Goal: Information Seeking & Learning: Learn about a topic

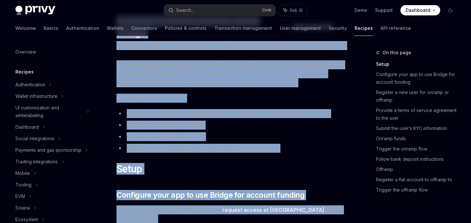
scroll to position [35, 0]
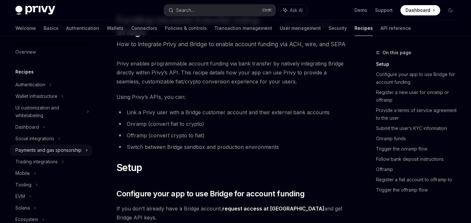
click at [59, 153] on div "Payments and gas sponsorship" at bounding box center [48, 150] width 66 height 8
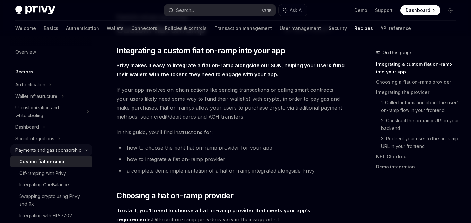
click at [59, 153] on div "Payments and gas sponsorship" at bounding box center [48, 150] width 66 height 8
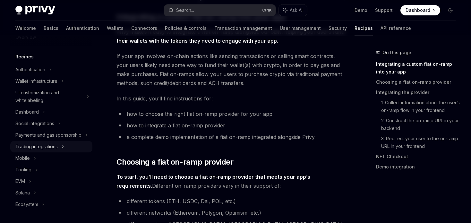
scroll to position [69, 0]
click at [53, 148] on div "Trading integrations" at bounding box center [36, 147] width 42 height 8
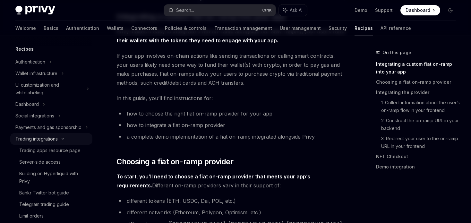
type textarea "*"
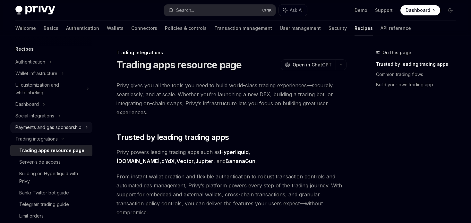
click at [59, 129] on div "Payments and gas sponsorship" at bounding box center [48, 128] width 66 height 8
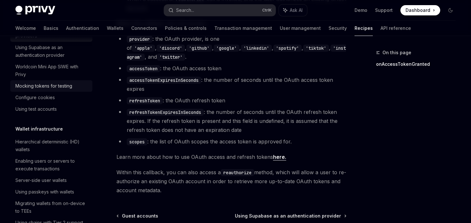
scroll to position [80, 0]
click at [49, 99] on div "Configure cookies" at bounding box center [34, 97] width 39 height 8
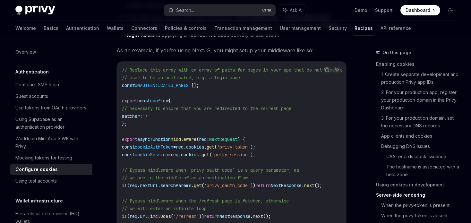
scroll to position [1911, 0]
click at [309, 77] on code "// Replace this array with an array of paths for pages in your app that do not …" at bounding box center [245, 201] width 247 height 270
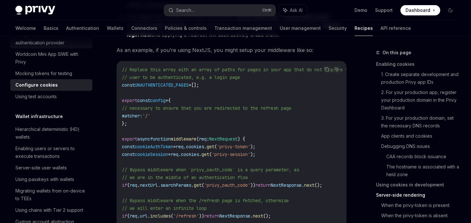
scroll to position [87, 0]
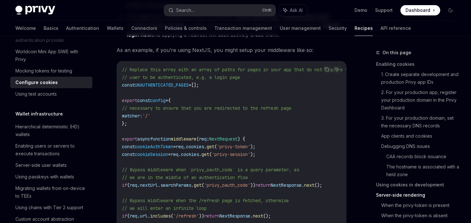
drag, startPoint x: 53, startPoint y: 125, endPoint x: 28, endPoint y: 113, distance: 28.0
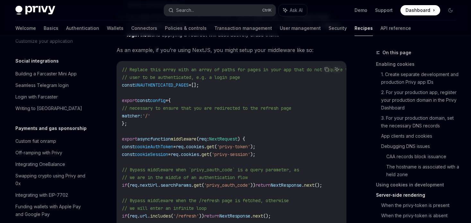
scroll to position [478, 0]
click at [37, 156] on div "Off-ramping with Privy" at bounding box center [38, 152] width 47 height 8
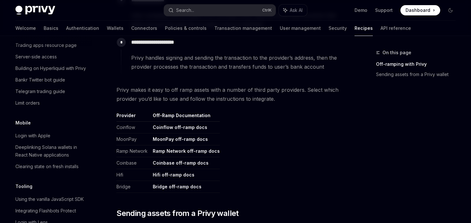
scroll to position [263, 0]
click at [329, 30] on link "Security" at bounding box center [338, 28] width 18 height 15
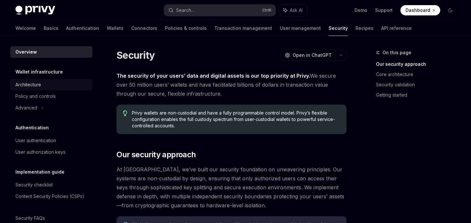
click at [37, 86] on div "Architecture" at bounding box center [28, 85] width 26 height 8
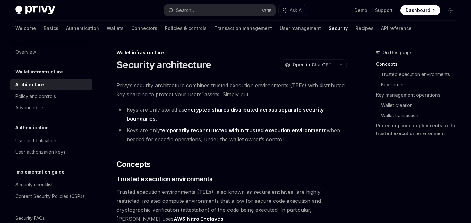
click at [43, 73] on h5 "Wallet infrastructure" at bounding box center [39, 72] width 48 height 8
click at [40, 49] on div "Overview" at bounding box center [51, 52] width 73 height 8
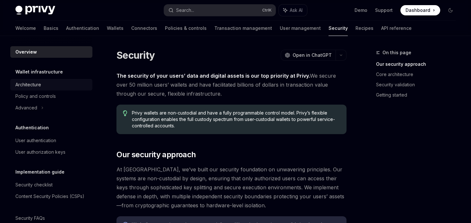
click at [28, 86] on div "Architecture" at bounding box center [28, 85] width 26 height 8
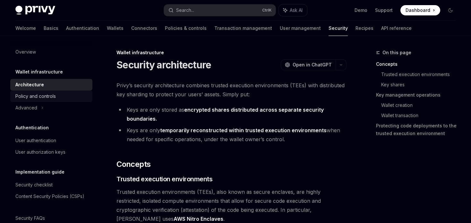
click at [32, 94] on div "Policy and controls" at bounding box center [35, 96] width 40 height 8
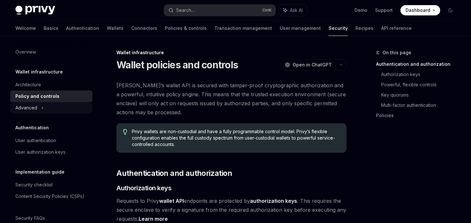
click at [27, 108] on div "Advanced" at bounding box center [26, 108] width 22 height 8
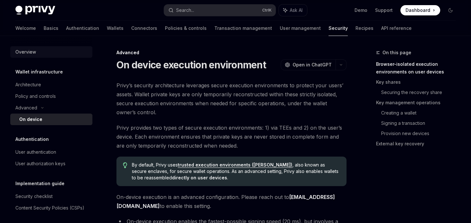
click at [32, 50] on div "Overview" at bounding box center [25, 52] width 21 height 8
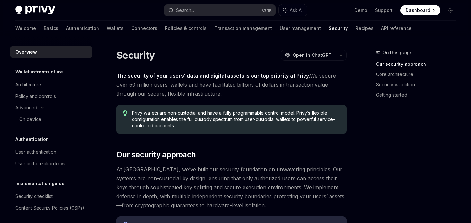
type textarea "*"
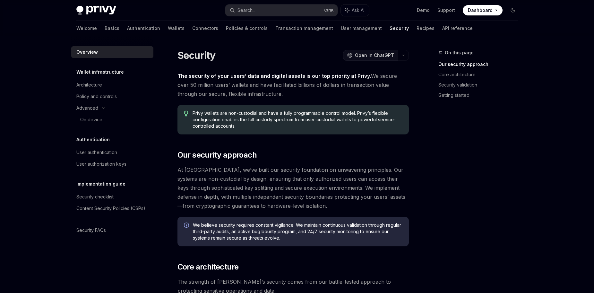
click at [376, 53] on span "Open in ChatGPT" at bounding box center [374, 55] width 39 height 6
